Goal: Entertainment & Leisure: Consume media (video, audio)

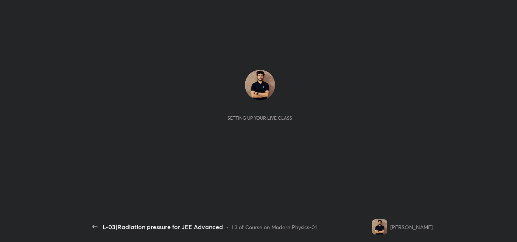
scroll to position [3, 0]
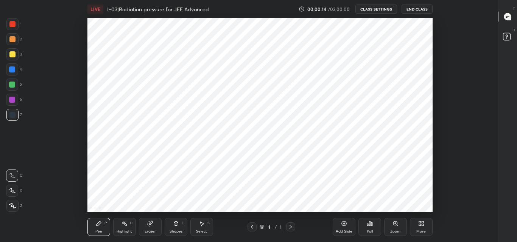
click at [416, 225] on div "More" at bounding box center [421, 227] width 23 height 18
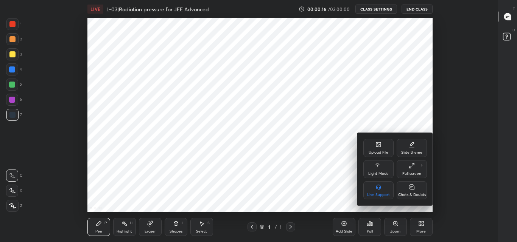
click at [408, 193] on div "Chats & Doubts" at bounding box center [412, 195] width 28 height 4
type textarea "x"
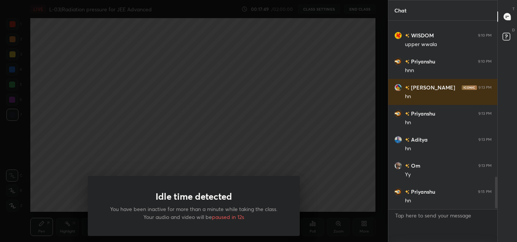
scroll to position [939, 0]
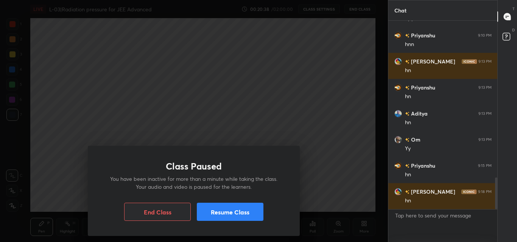
click at [237, 107] on div "Class Paused You have been inactive for more than a minute while taking the cla…" at bounding box center [194, 121] width 388 height 242
click at [243, 92] on div "Class Paused You have been inactive for more than a minute while taking the cla…" at bounding box center [194, 121] width 388 height 242
drag, startPoint x: 243, startPoint y: 92, endPoint x: 238, endPoint y: 93, distance: 5.1
click at [238, 93] on div "Class Paused You have been inactive for more than a minute while taking the cla…" at bounding box center [194, 121] width 388 height 242
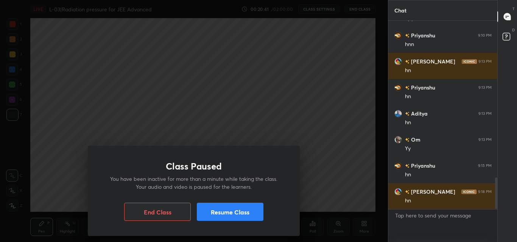
scroll to position [971, 0]
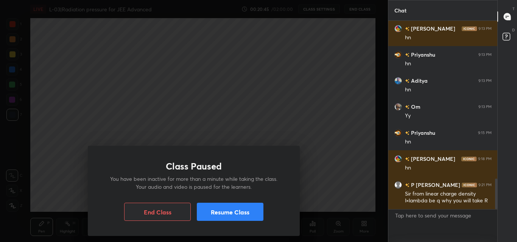
click at [239, 210] on button "Resume Class" at bounding box center [230, 212] width 67 height 18
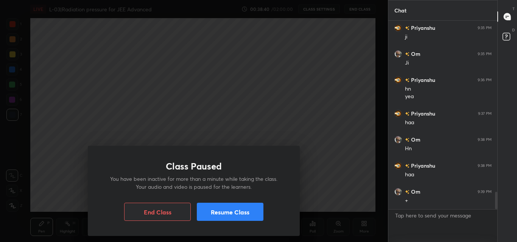
scroll to position [1903, 0]
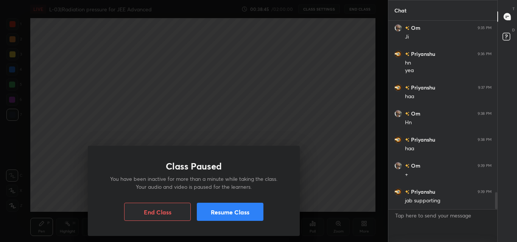
click at [297, 111] on div "Class Paused You have been inactive for more than a minute while taking the cla…" at bounding box center [194, 121] width 388 height 242
click at [224, 216] on button "Resume Class" at bounding box center [230, 212] width 67 height 18
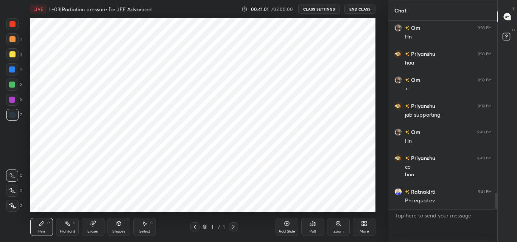
scroll to position [2015, 0]
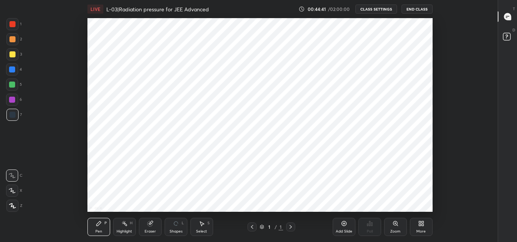
scroll to position [3, 0]
click at [425, 216] on div "LIVE L-03|Radiation pressure for JEE Advanced 00:47:45 / 02:00:00 CLASS SETTING…" at bounding box center [259, 121] width 471 height 242
click at [424, 224] on div "More" at bounding box center [421, 227] width 23 height 18
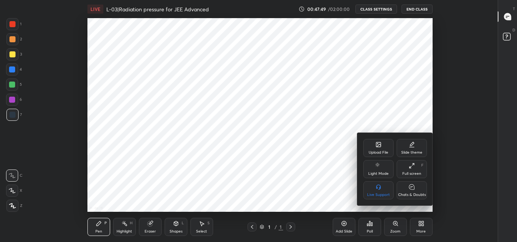
click at [413, 189] on icon at bounding box center [411, 187] width 5 height 5
type textarea "x"
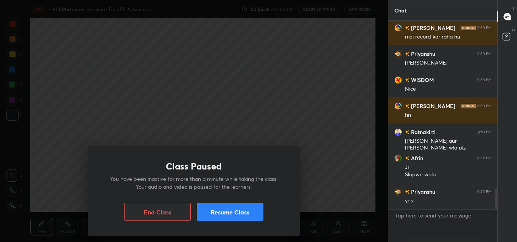
scroll to position [1534, 0]
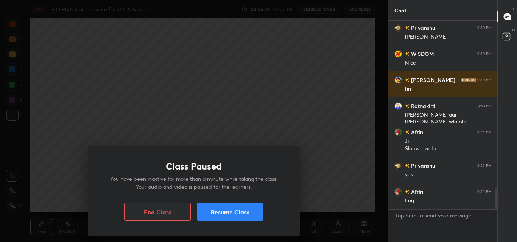
click at [239, 214] on button "Resume Class" at bounding box center [230, 212] width 67 height 18
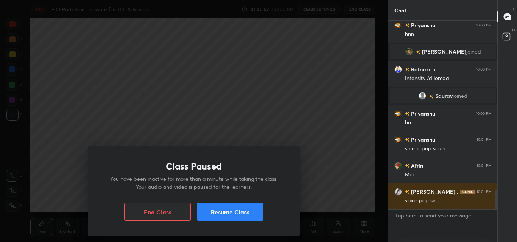
scroll to position [1702, 0]
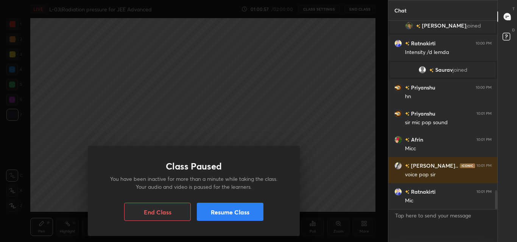
click at [231, 214] on button "Resume Class" at bounding box center [230, 212] width 67 height 18
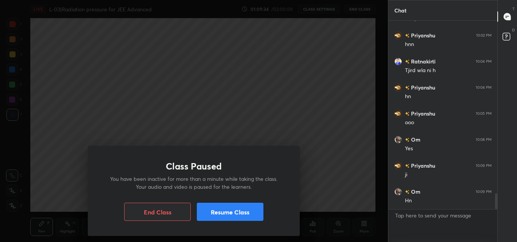
scroll to position [2068, 0]
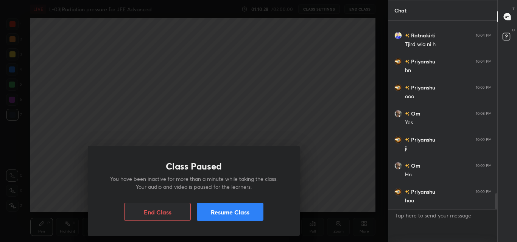
click at [225, 214] on button "Resume Class" at bounding box center [230, 212] width 67 height 18
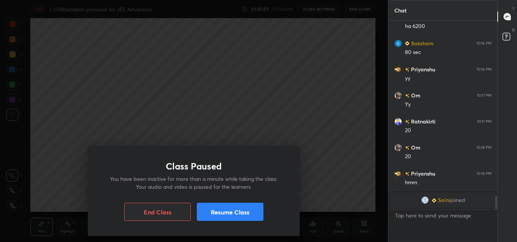
click at [227, 210] on button "Resume Class" at bounding box center [230, 212] width 67 height 18
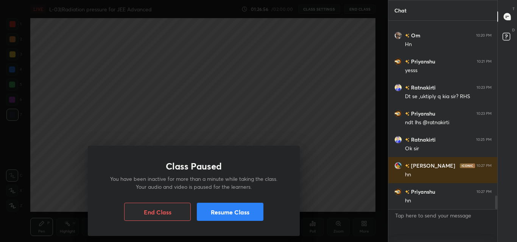
scroll to position [2432, 0]
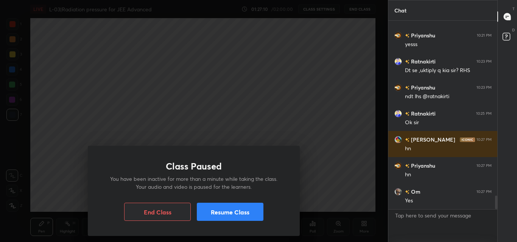
click at [223, 206] on button "Resume Class" at bounding box center [230, 212] width 67 height 18
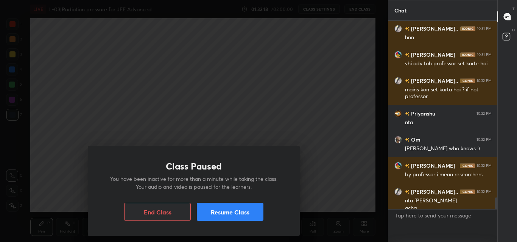
scroll to position [2898, 0]
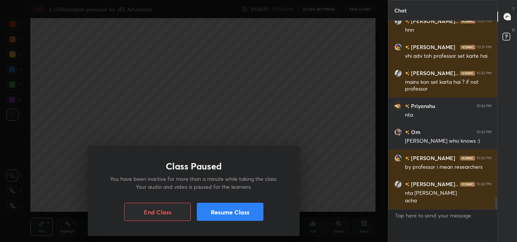
click at [237, 214] on button "Resume Class" at bounding box center [230, 212] width 67 height 18
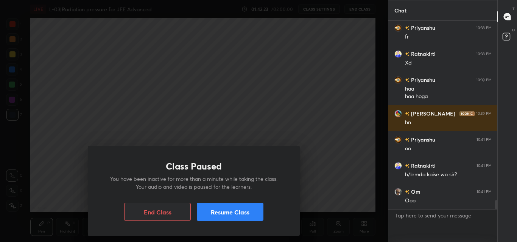
scroll to position [3737, 0]
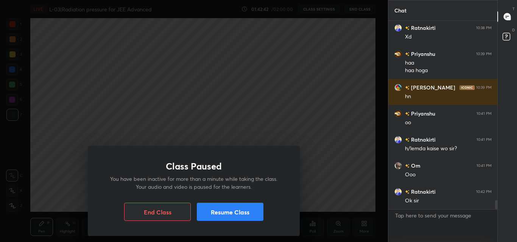
click at [237, 214] on button "Resume Class" at bounding box center [230, 212] width 67 height 18
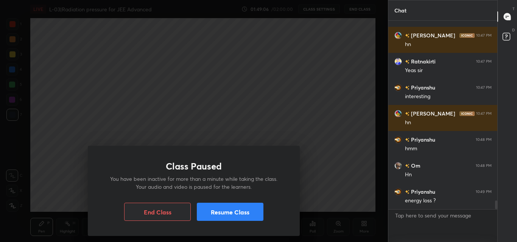
scroll to position [3953, 0]
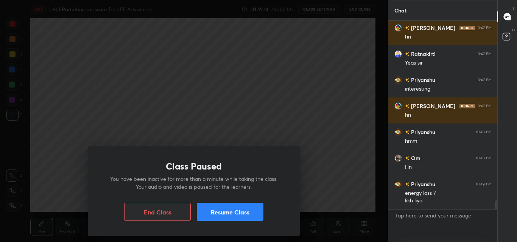
click at [237, 214] on button "Resume Class" at bounding box center [230, 212] width 67 height 18
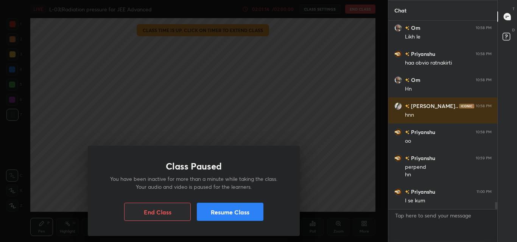
scroll to position [4892, 0]
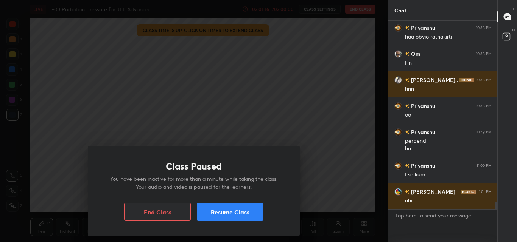
click at [231, 211] on button "Resume Class" at bounding box center [230, 212] width 67 height 18
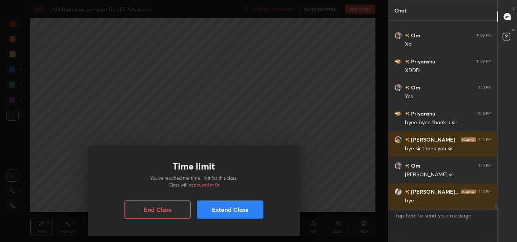
scroll to position [5782, 0]
